Goal: Task Accomplishment & Management: Manage account settings

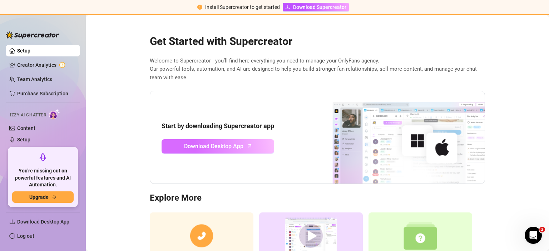
scroll to position [57, 0]
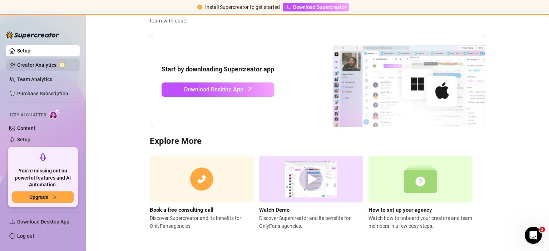
click at [44, 66] on link "Creator Analytics" at bounding box center [45, 64] width 57 height 11
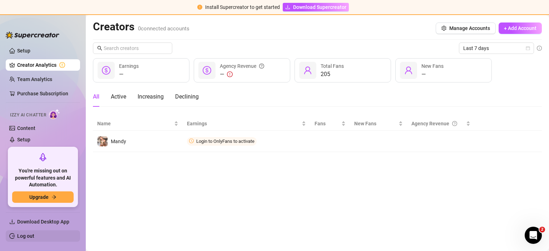
click at [20, 237] on link "Log out" at bounding box center [25, 237] width 17 height 6
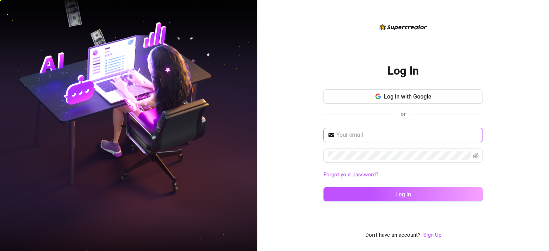
click at [385, 136] on input "text" at bounding box center [408, 135] width 142 height 9
paste input "[EMAIL_ADDRESS][DOMAIN_NAME]"
type input "[EMAIL_ADDRESS][DOMAIN_NAME]"
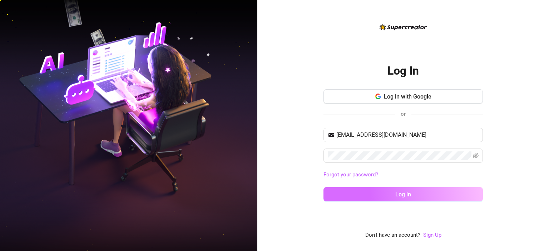
click at [401, 195] on span "Log in" at bounding box center [404, 194] width 16 height 7
